Goal: Find specific page/section: Find specific page/section

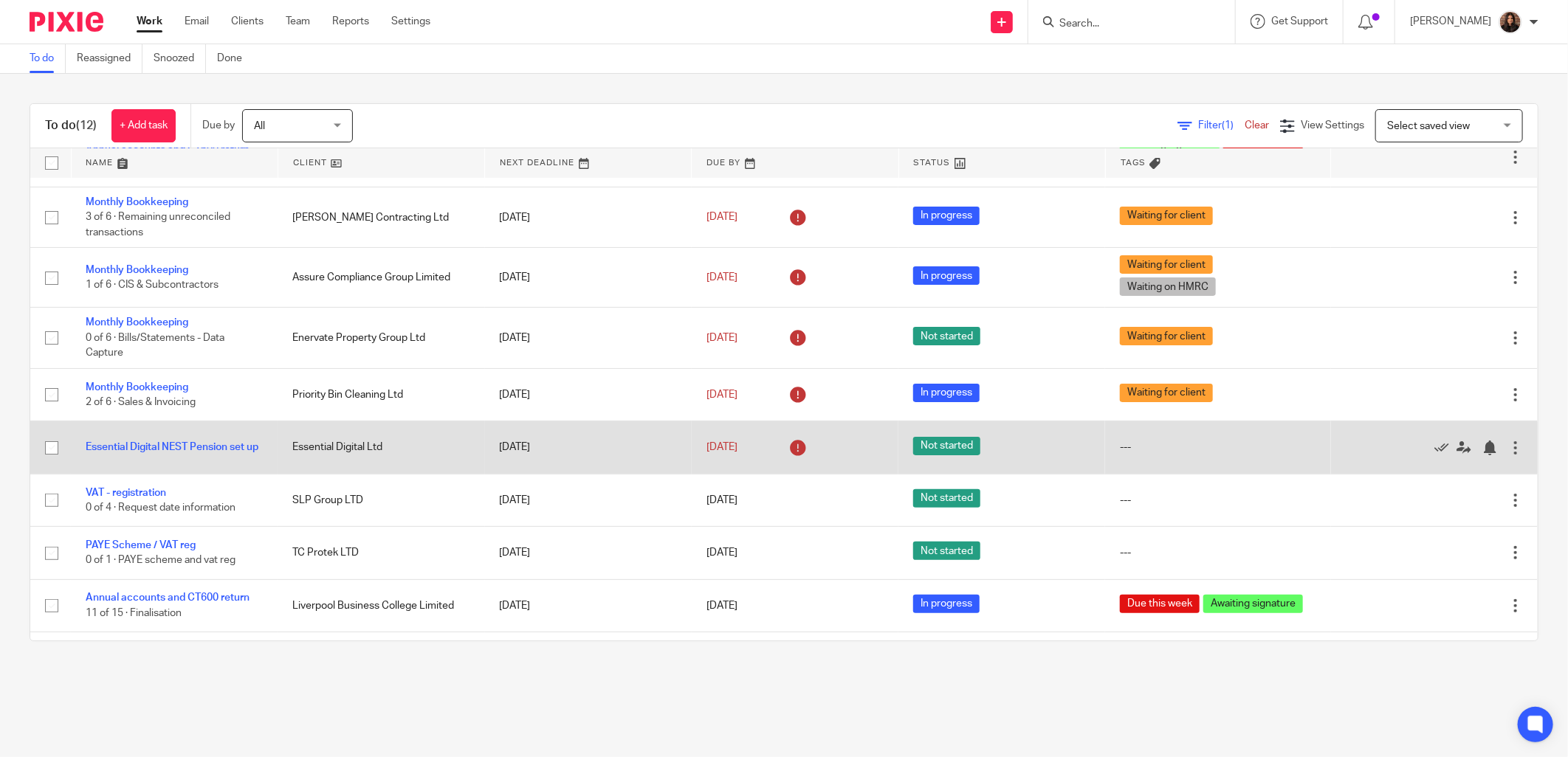
scroll to position [212, 0]
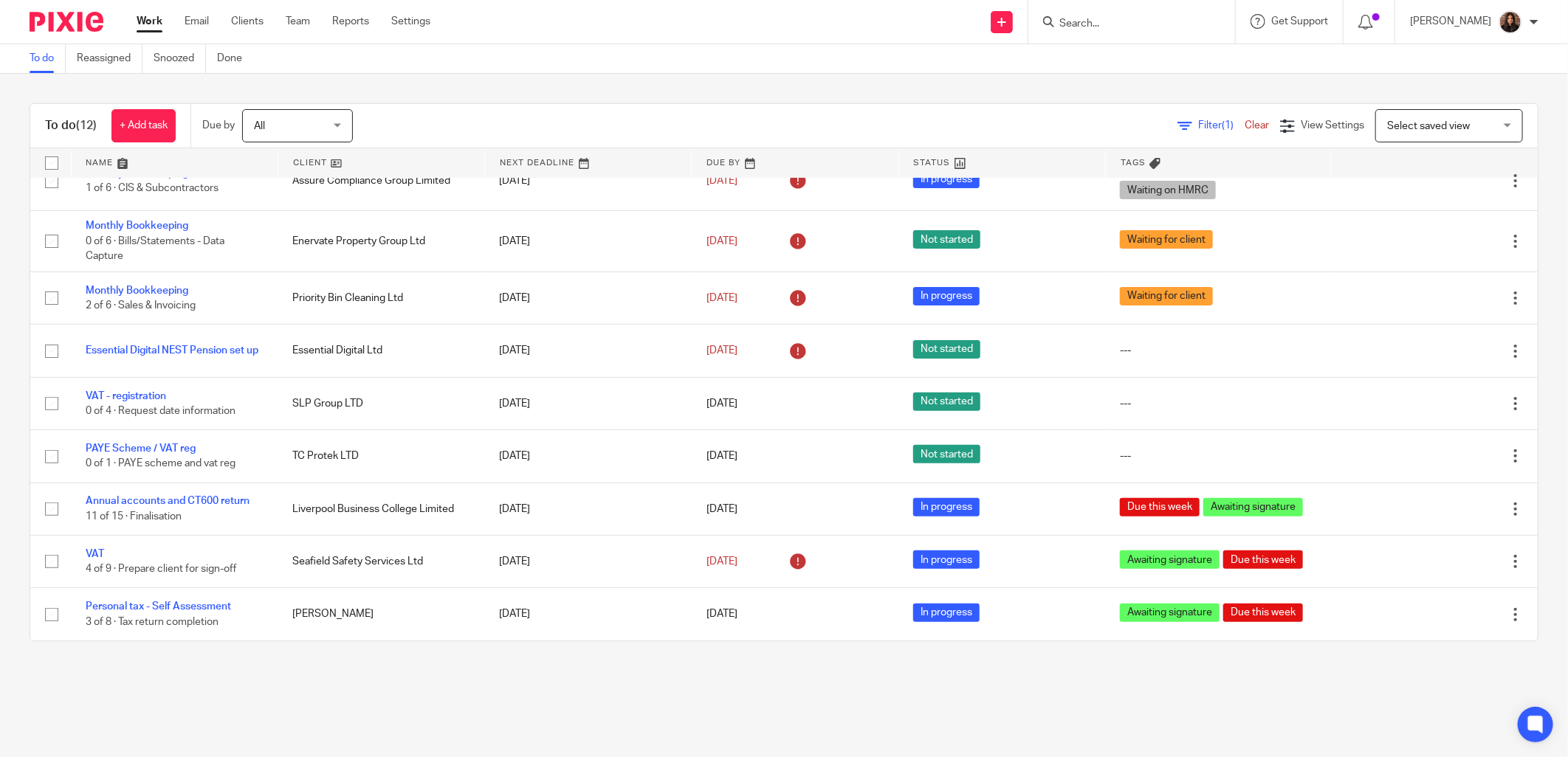
click at [1072, 22] on input "Search" at bounding box center [1125, 24] width 133 height 13
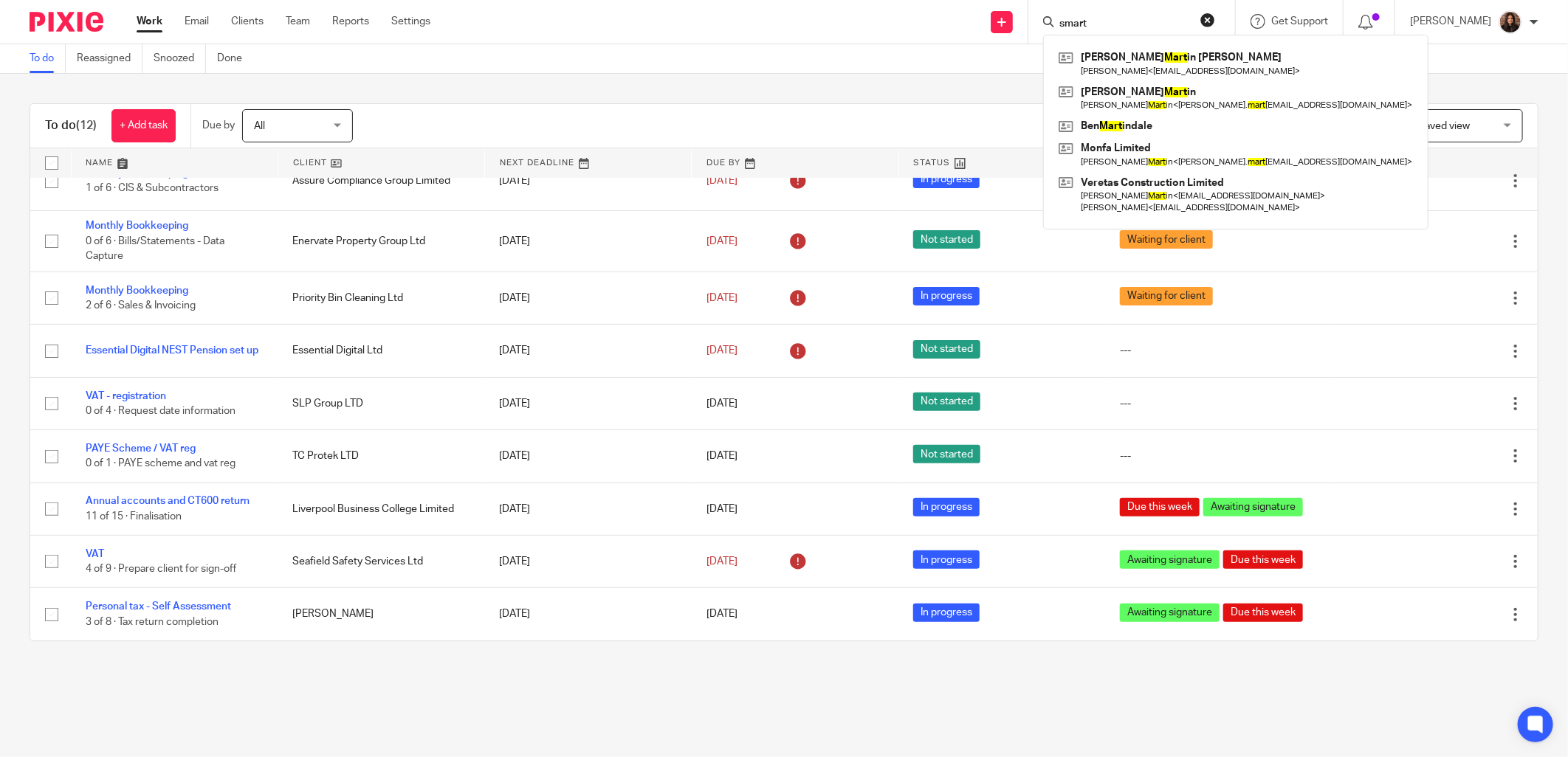
type input "smart"
drag, startPoint x: 1214, startPoint y: 16, endPoint x: 1176, endPoint y: 22, distance: 38.5
click at [1215, 17] on button "reset" at bounding box center [1208, 19] width 15 height 15
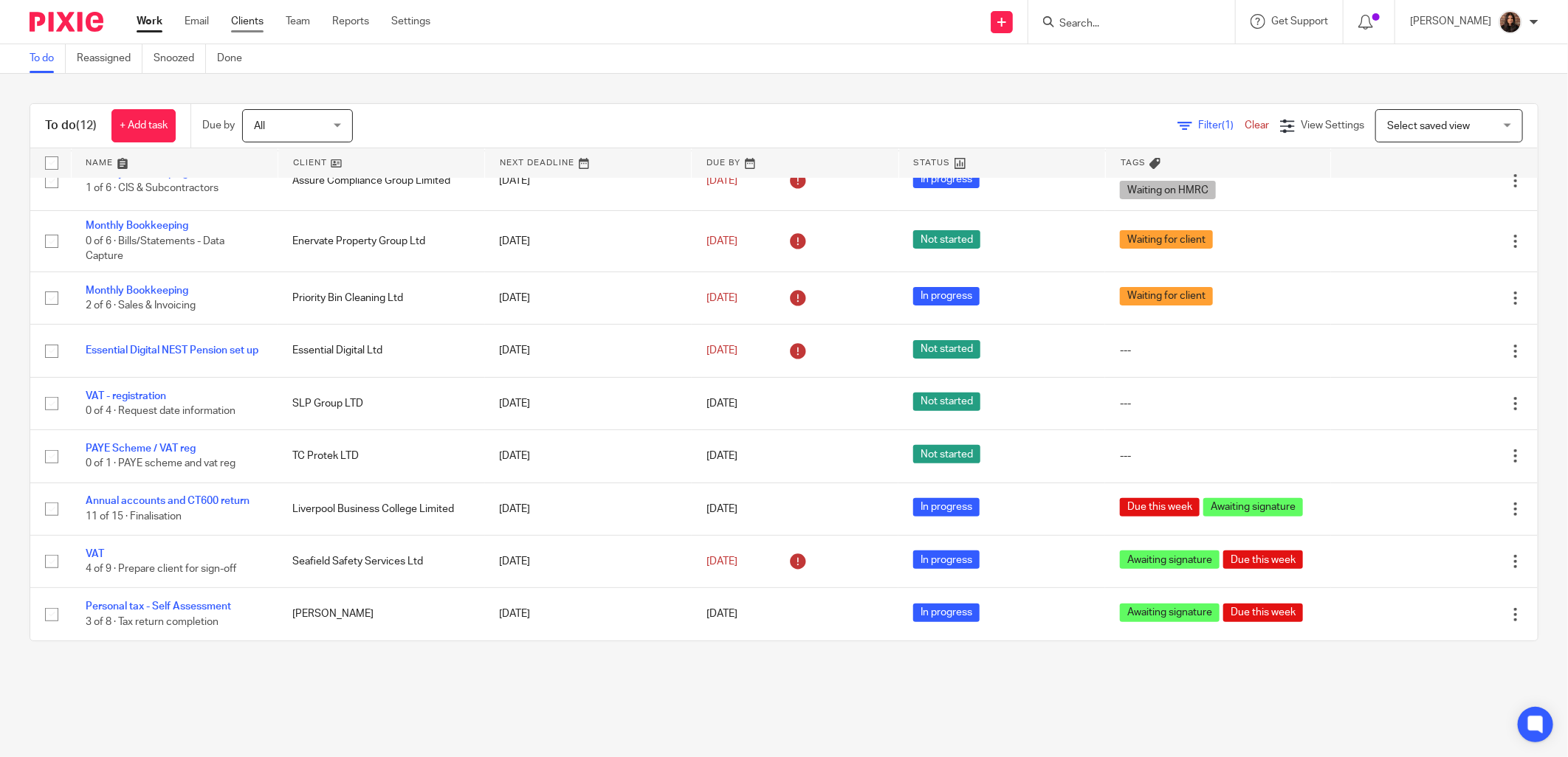
click at [238, 20] on link "Clients" at bounding box center [247, 21] width 32 height 15
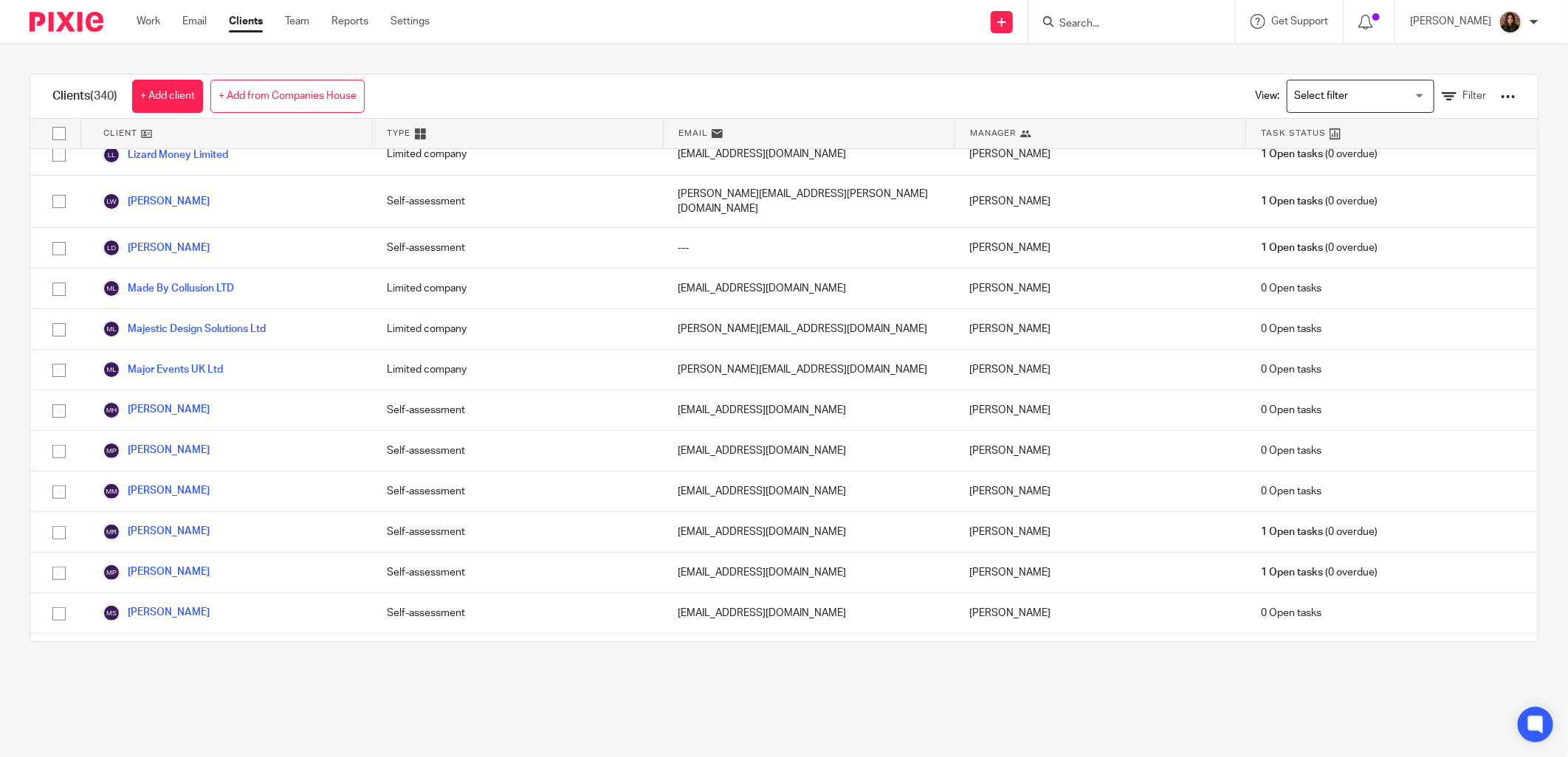
scroll to position [8062, 0]
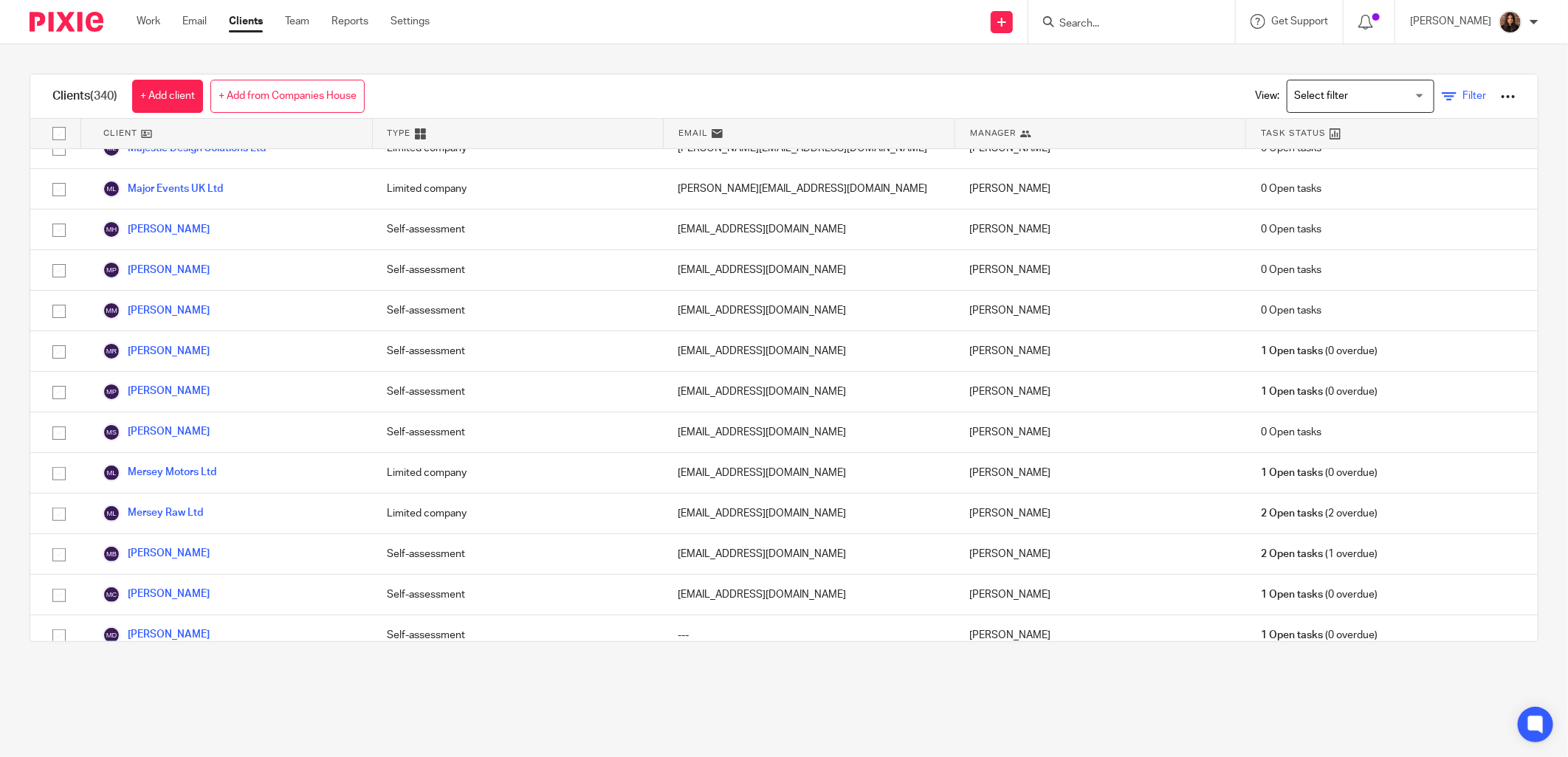
click at [1442, 96] on link "Filter" at bounding box center [1464, 97] width 45 height 16
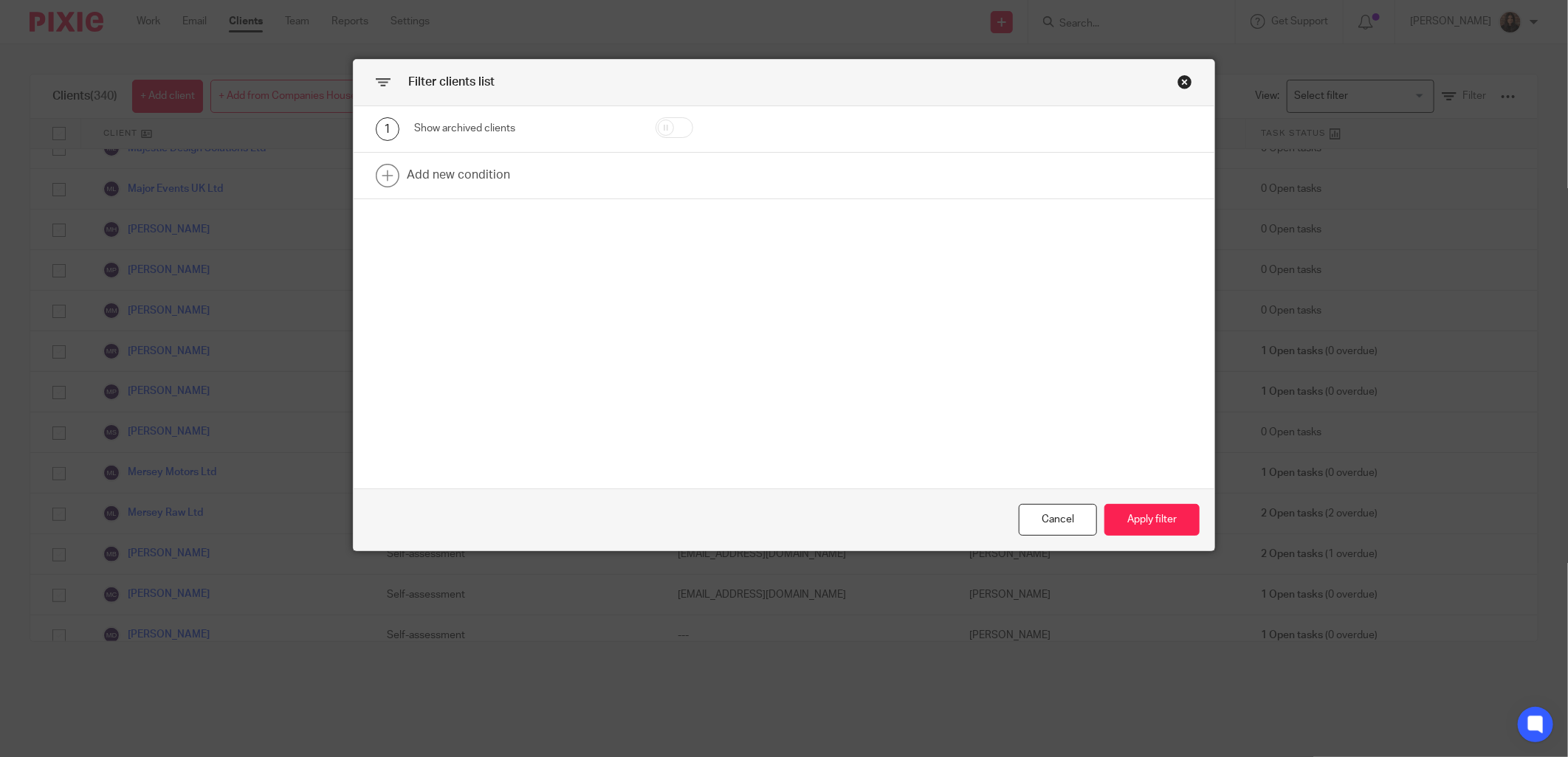
click at [675, 129] on input "checkbox" at bounding box center [674, 128] width 38 height 21
checkbox input "true"
click at [1165, 522] on button "Apply filter" at bounding box center [1152, 520] width 95 height 31
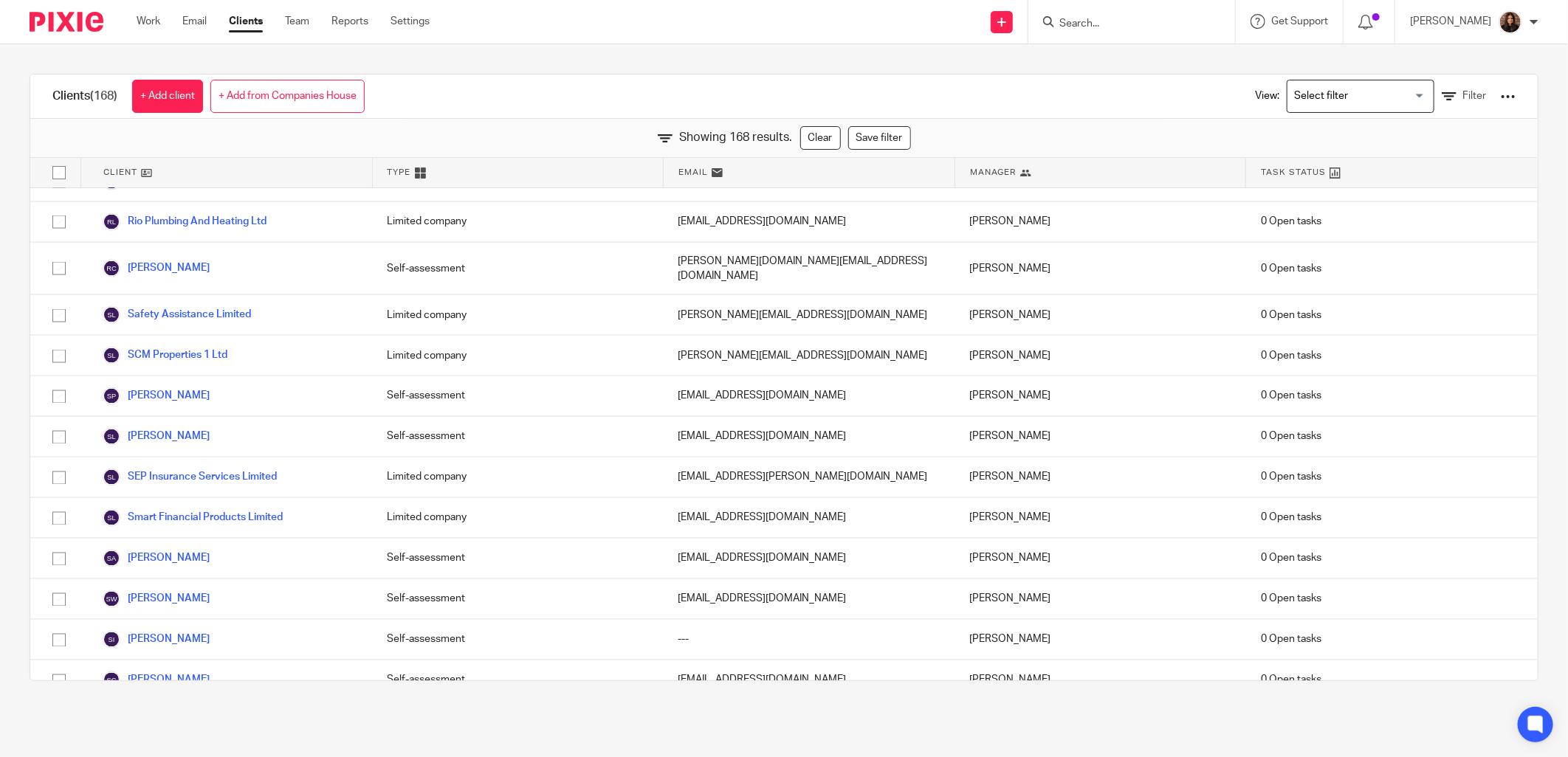
scroll to position [5245, 0]
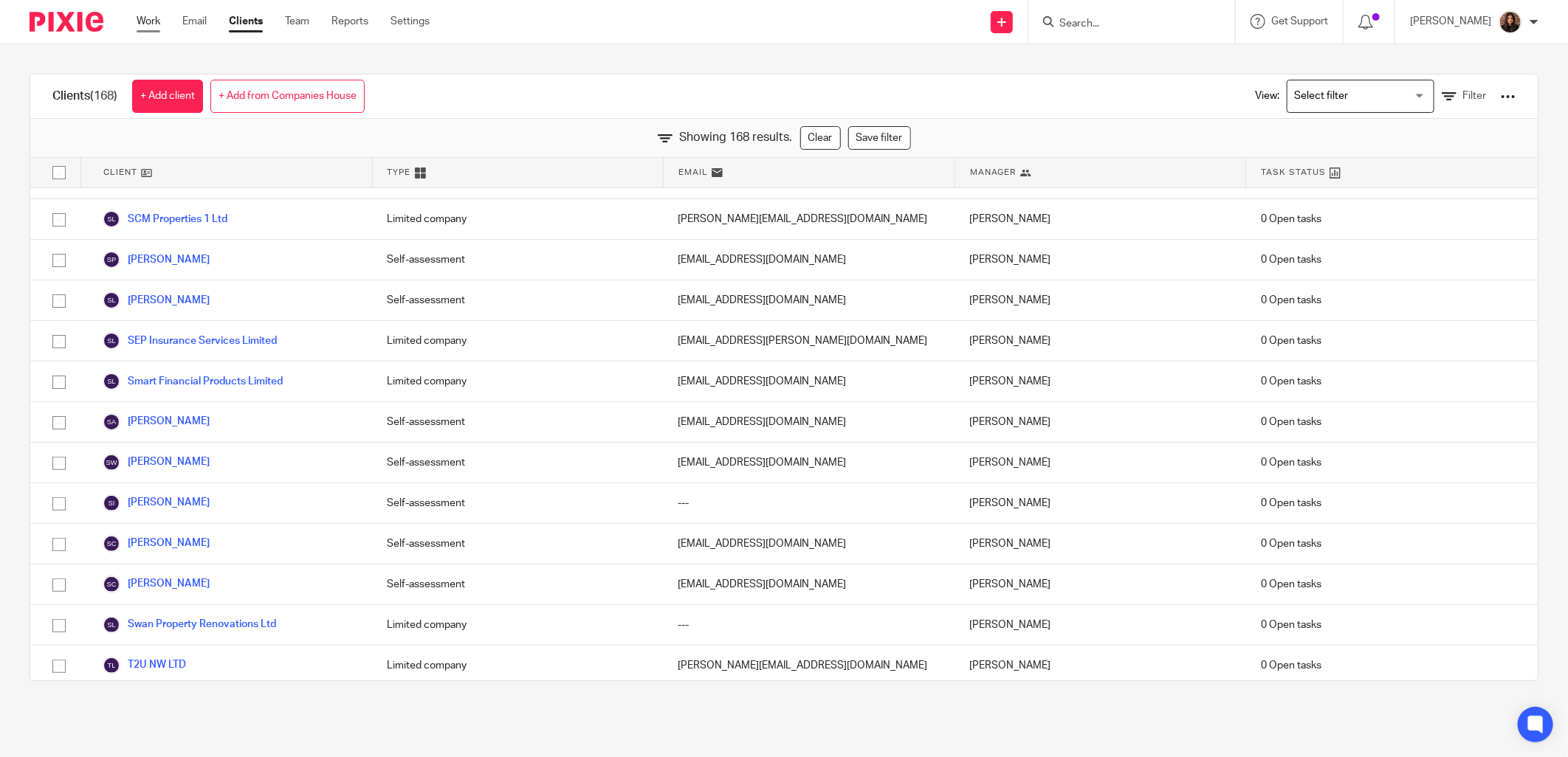
click at [158, 17] on link "Work" at bounding box center [148, 21] width 24 height 15
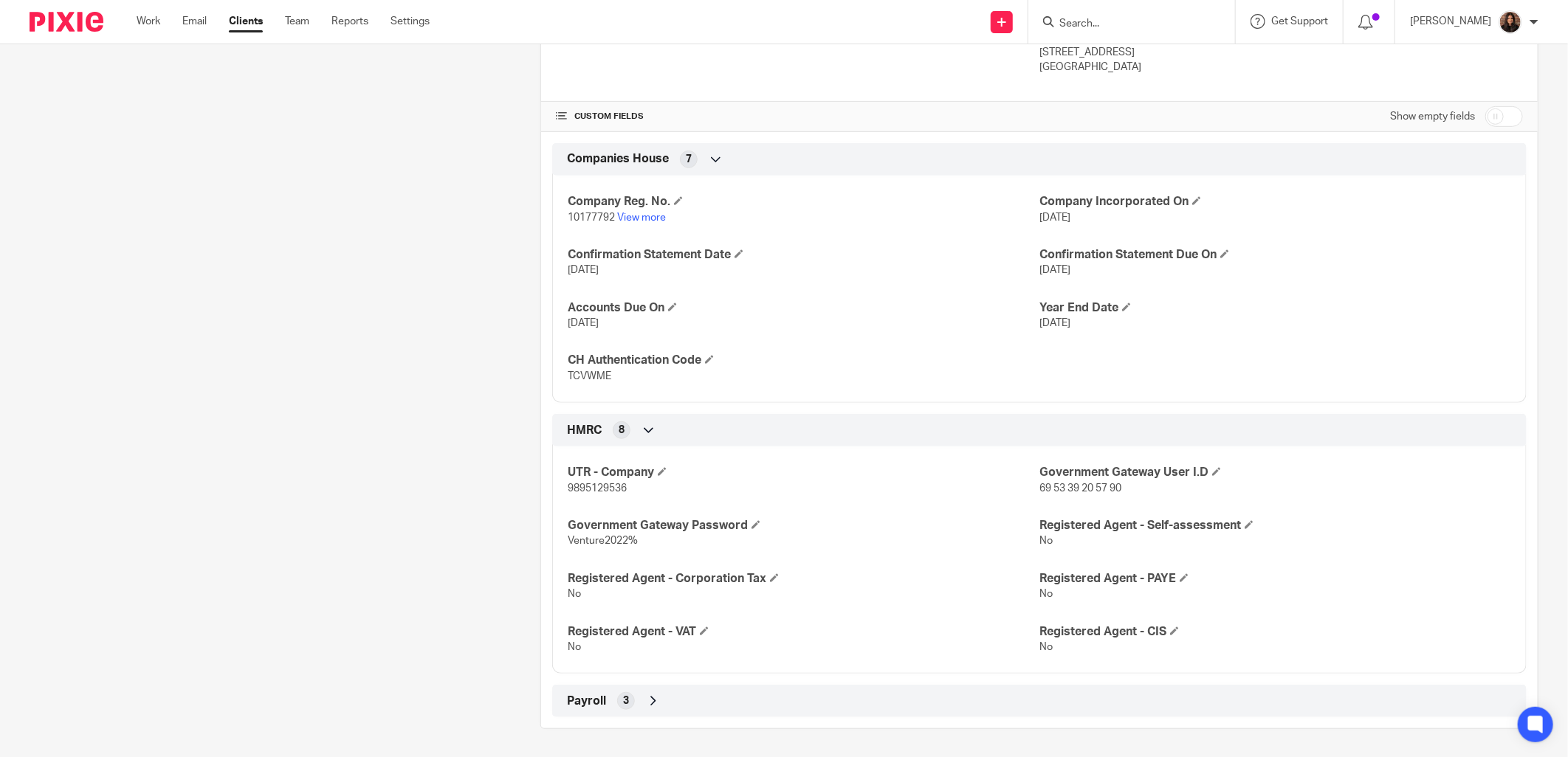
scroll to position [438, 0]
drag, startPoint x: 1031, startPoint y: 484, endPoint x: 1117, endPoint y: 486, distance: 86.0
click at [1117, 486] on p "69 53 39 20 57 90" at bounding box center [1275, 487] width 472 height 15
copy span "69 53 39 20 57 90"
click at [891, 416] on div "HMRC 8" at bounding box center [1040, 428] width 953 height 25
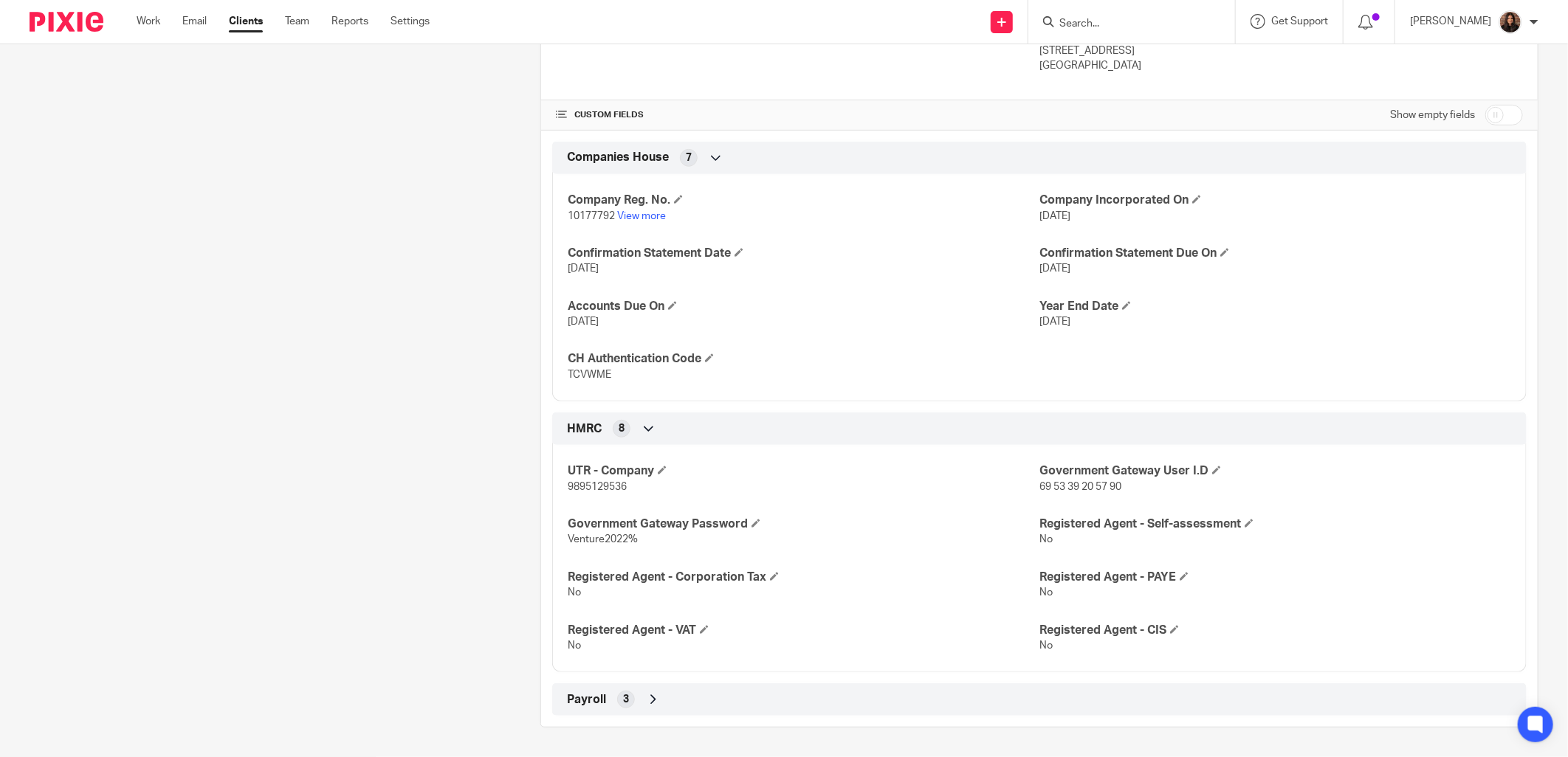
scroll to position [210, 0]
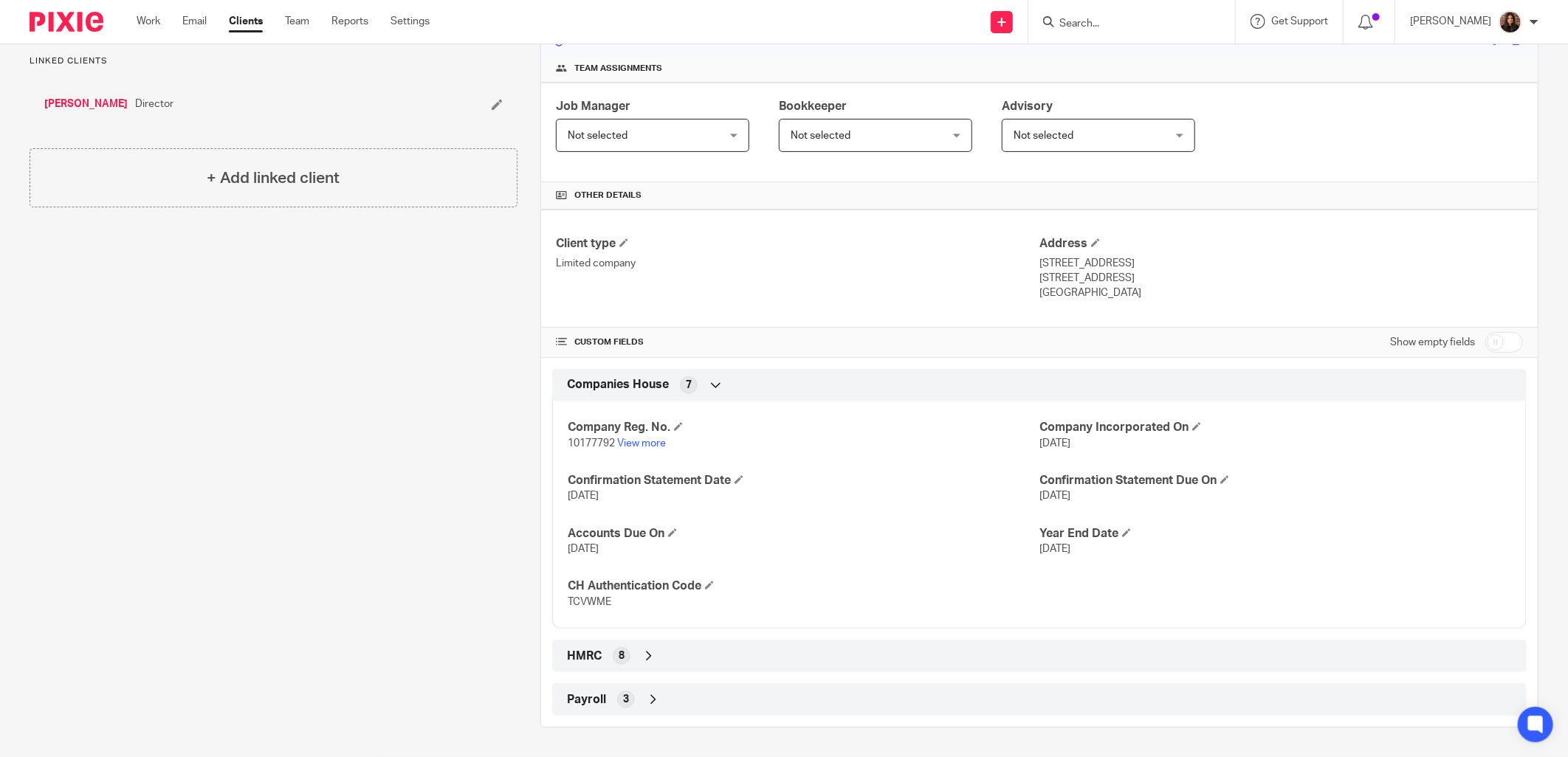
click at [627, 655] on div "HMRC 8" at bounding box center [1040, 656] width 953 height 25
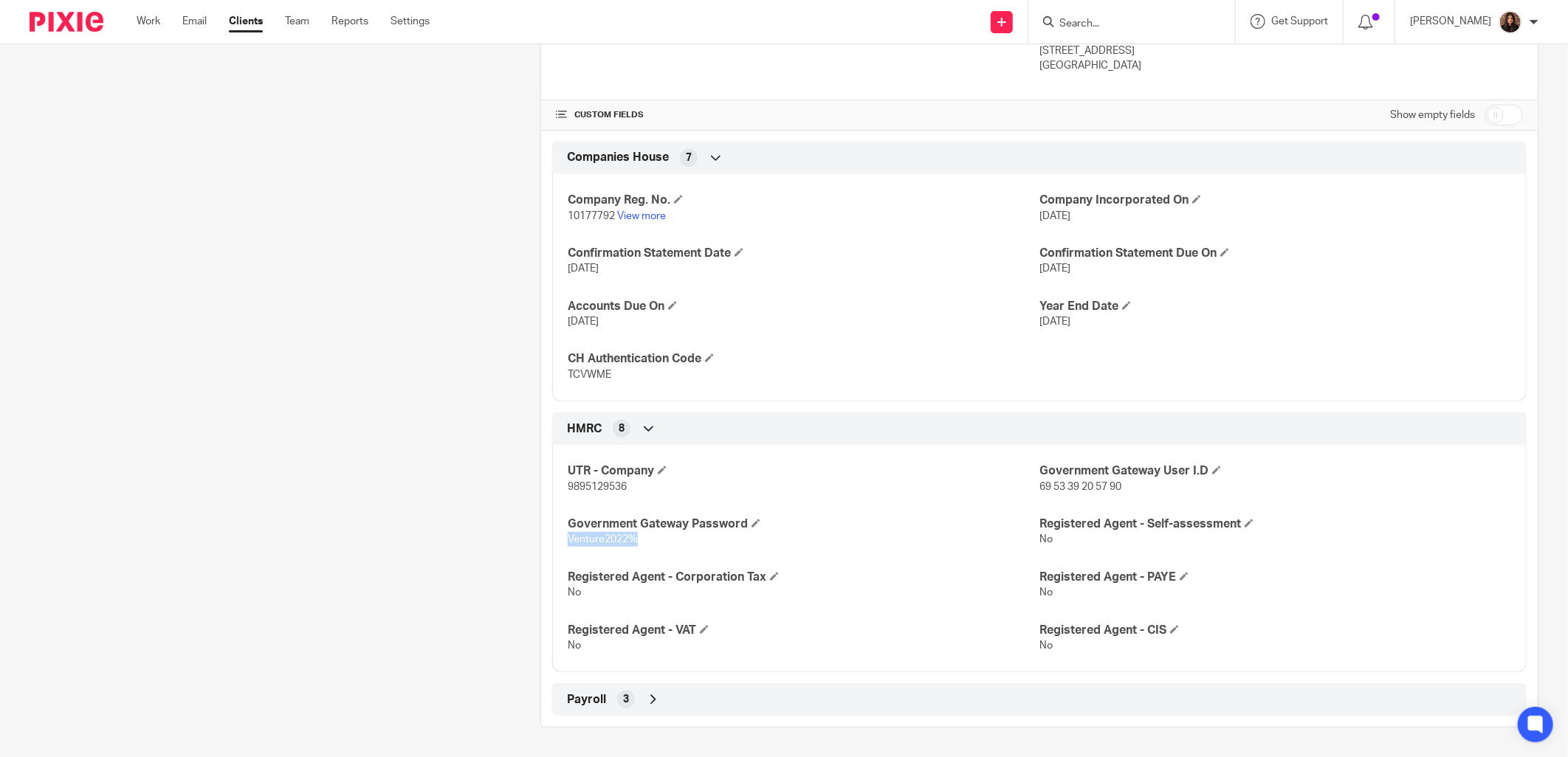
drag, startPoint x: 636, startPoint y: 537, endPoint x: 562, endPoint y: 543, distance: 74.2
click at [562, 543] on div "UTR - Company 9895129536 Government Gateway User I.D 69 53 39 20 57 90 Governme…" at bounding box center [1039, 553] width 975 height 238
copy span "Venture2022%"
